Goal: Use online tool/utility: Utilize a website feature to perform a specific function

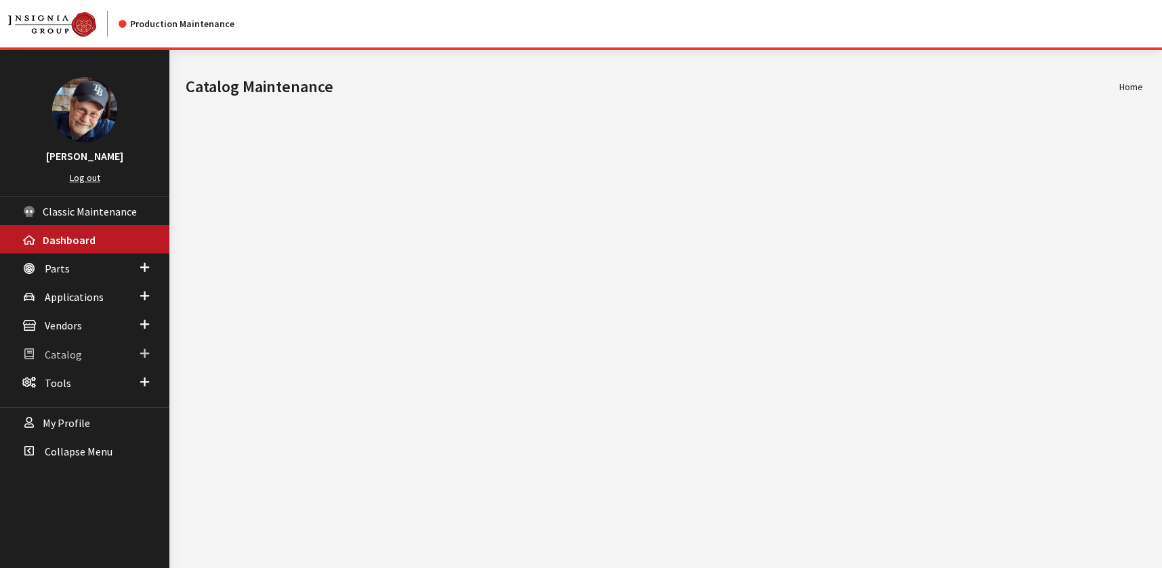
click at [58, 355] on span "Catalog" at bounding box center [63, 355] width 37 height 14
click at [45, 478] on span "Tools" at bounding box center [58, 484] width 26 height 14
click at [60, 458] on link "Provider Testing" at bounding box center [84, 459] width 169 height 25
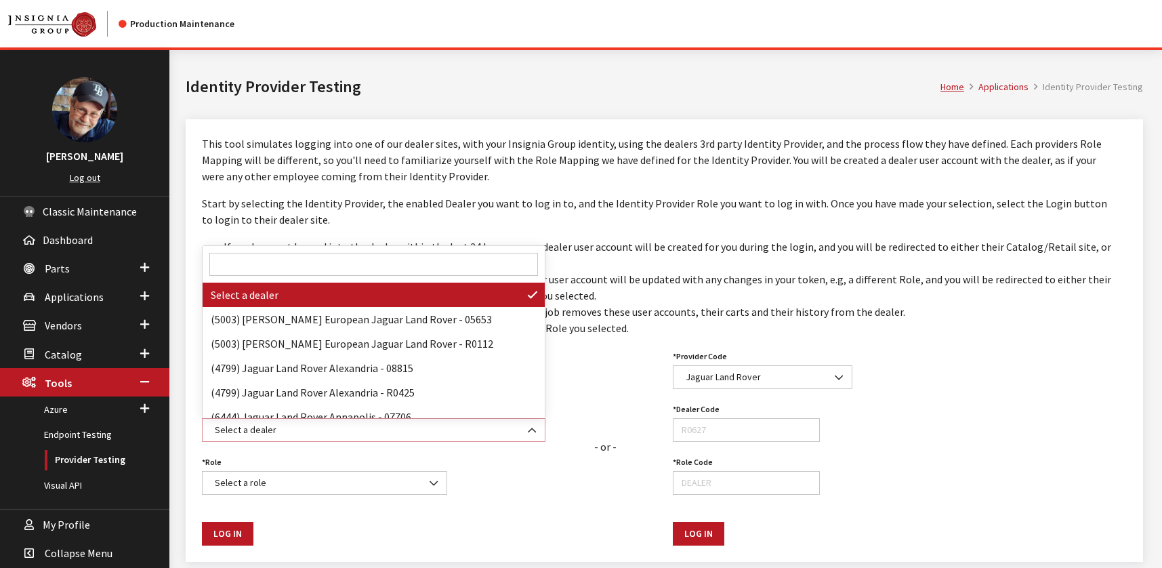
click at [260, 429] on span "Select a dealer" at bounding box center [374, 430] width 326 height 14
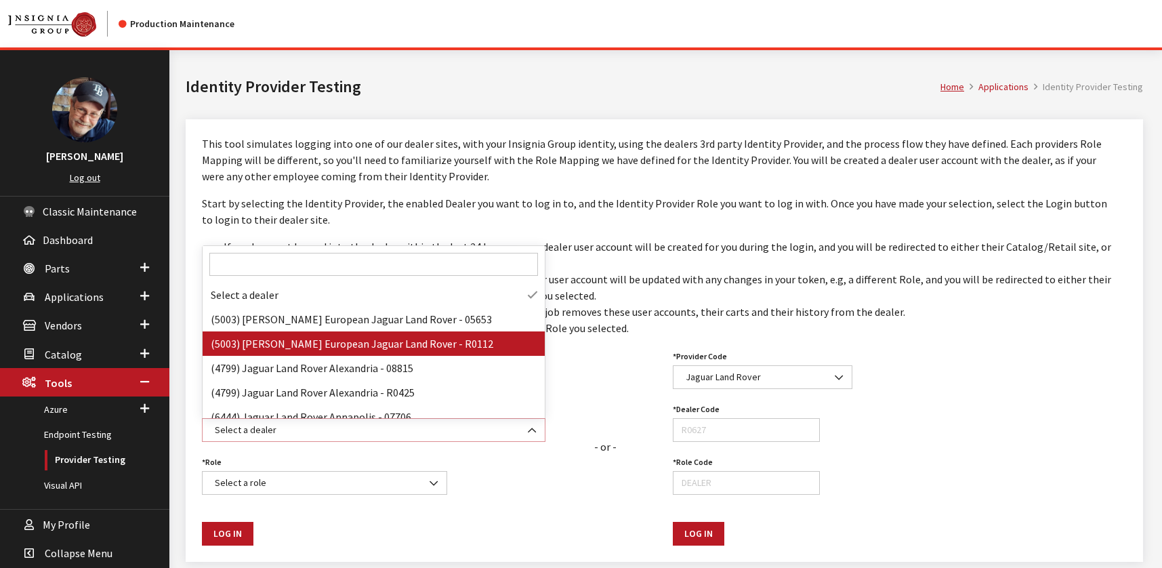
select select "R0112"
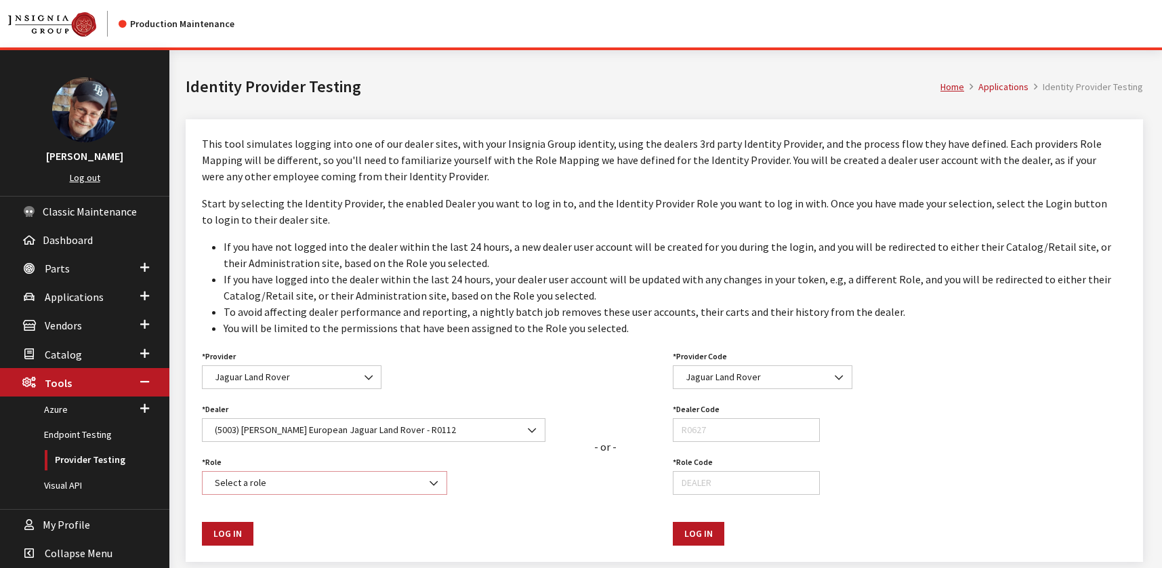
click at [278, 484] on span "Select a role" at bounding box center [325, 483] width 228 height 14
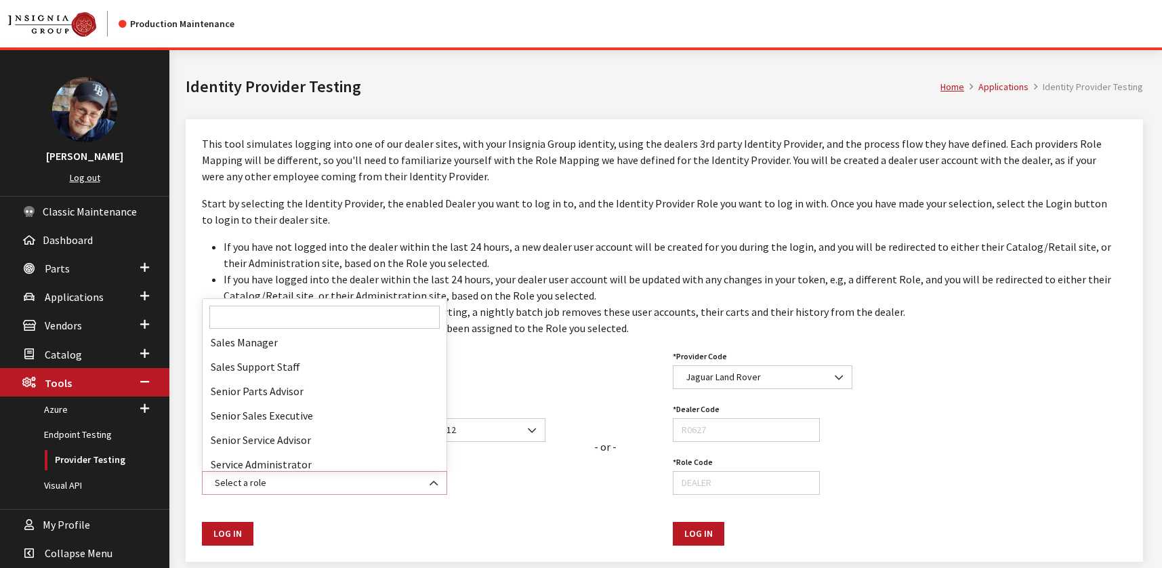
scroll to position [411, 0]
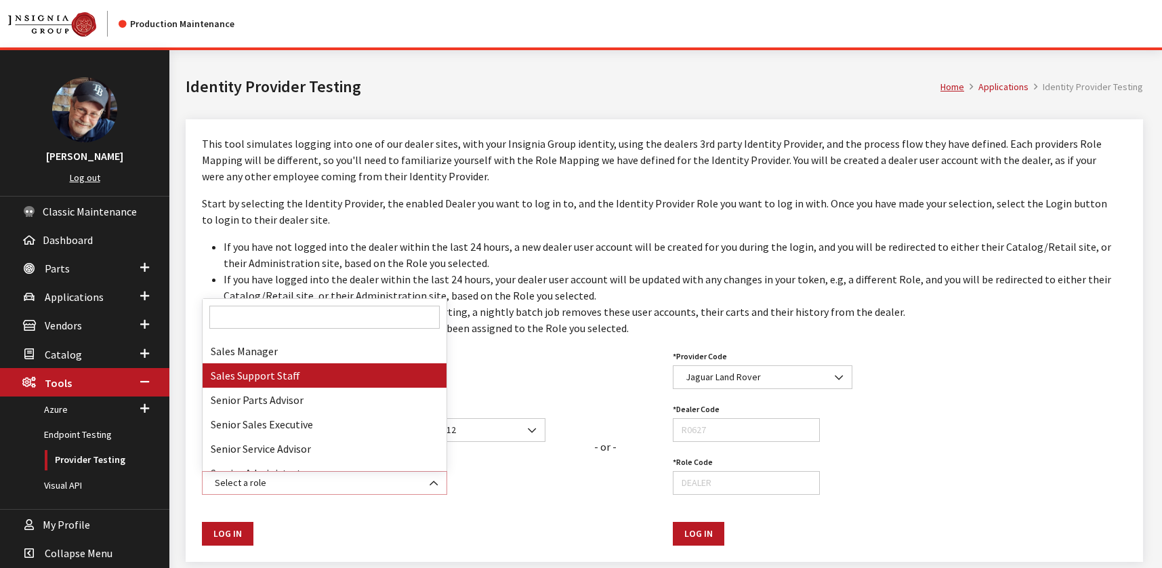
select select "SLSSUP"
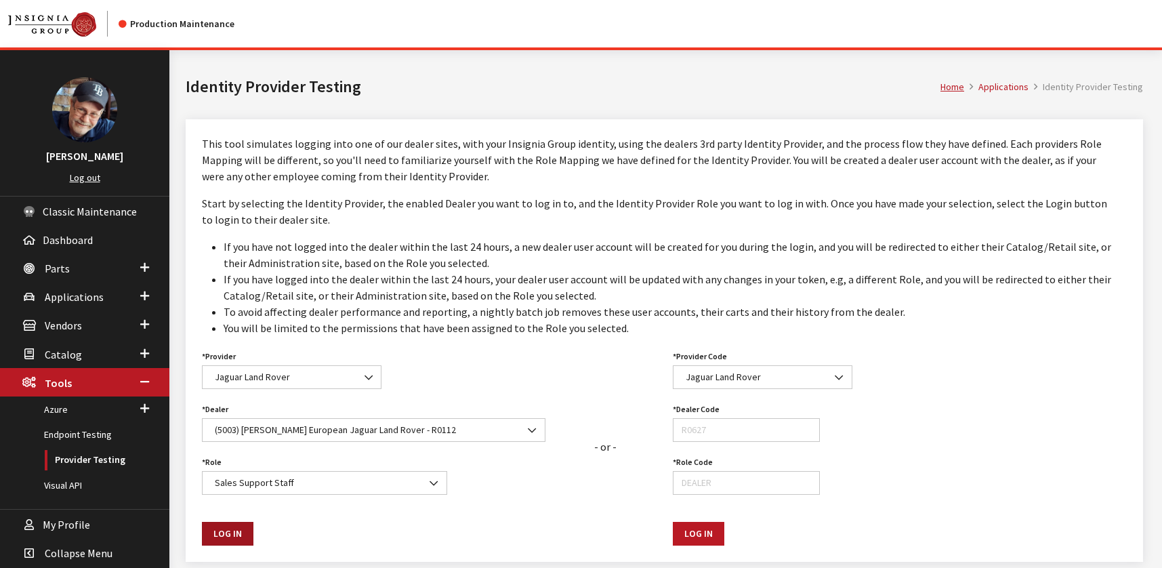
click at [224, 535] on button "Log In" at bounding box center [228, 534] width 52 height 24
click at [228, 532] on button "Log In" at bounding box center [228, 534] width 52 height 24
select select "R0112"
select select "SLSSUP"
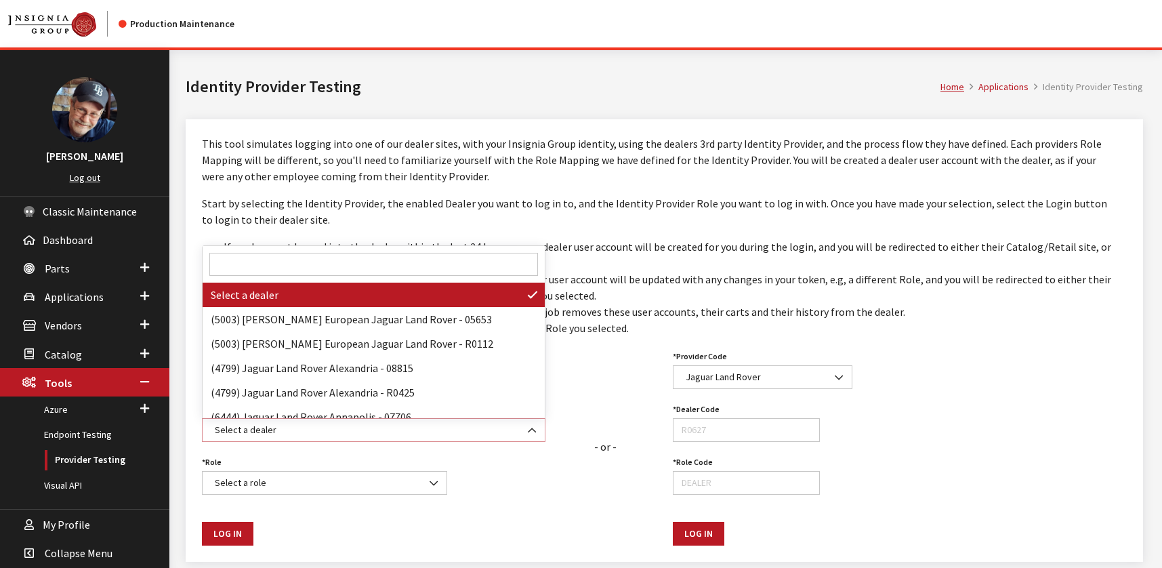
click at [279, 426] on span "Select a dealer" at bounding box center [374, 430] width 326 height 14
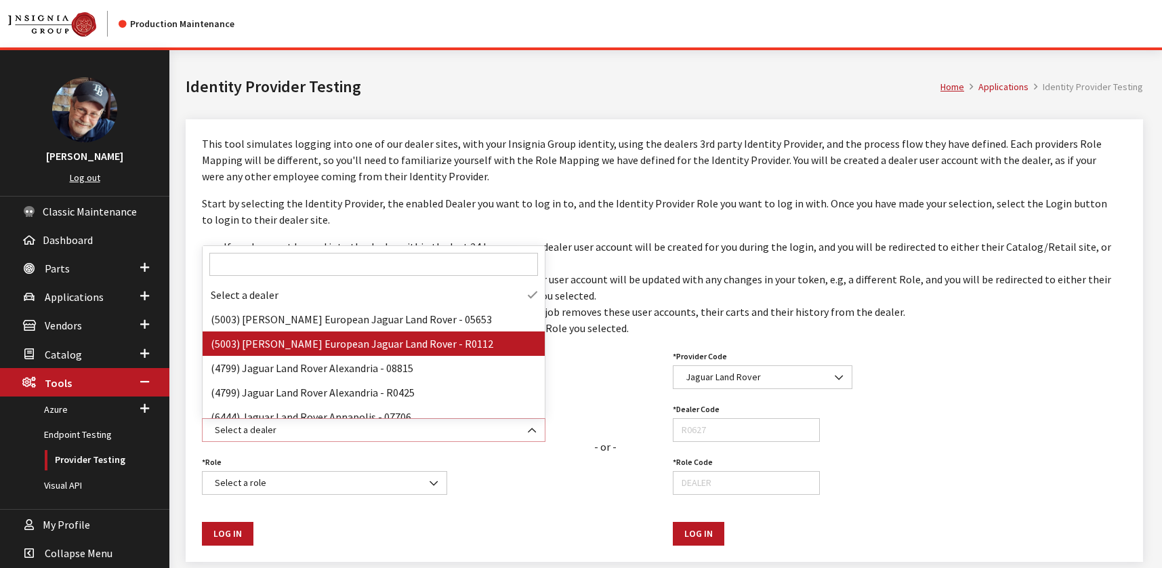
select select "R0112"
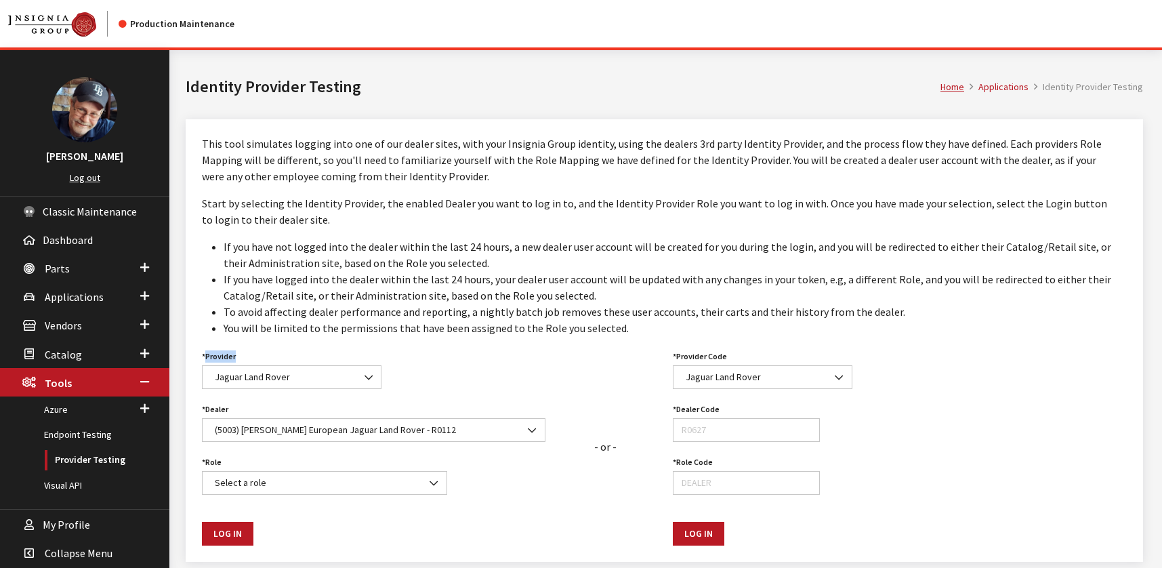
click at [335, 348] on div "Provider Select a provider Jaguar Land Rover Jaguar Land Rover Provider is requ…" at bounding box center [292, 368] width 196 height 42
click at [260, 480] on span "Select a role" at bounding box center [325, 483] width 228 height 14
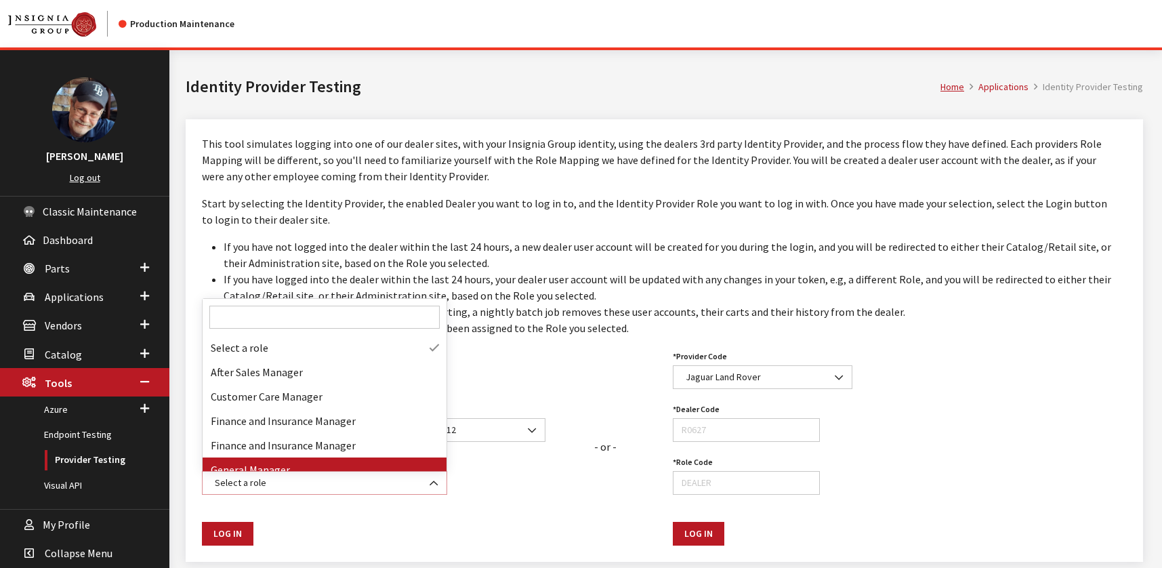
select select "DEALER"
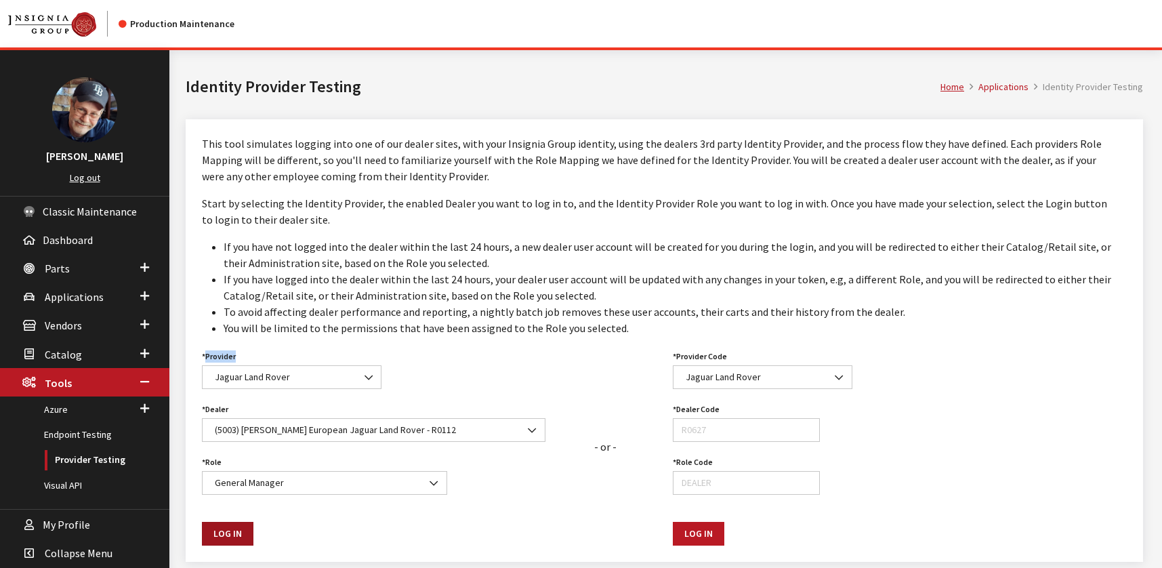
click at [224, 531] on button "Log In" at bounding box center [228, 534] width 52 height 24
